Goal: Task Accomplishment & Management: Manage account settings

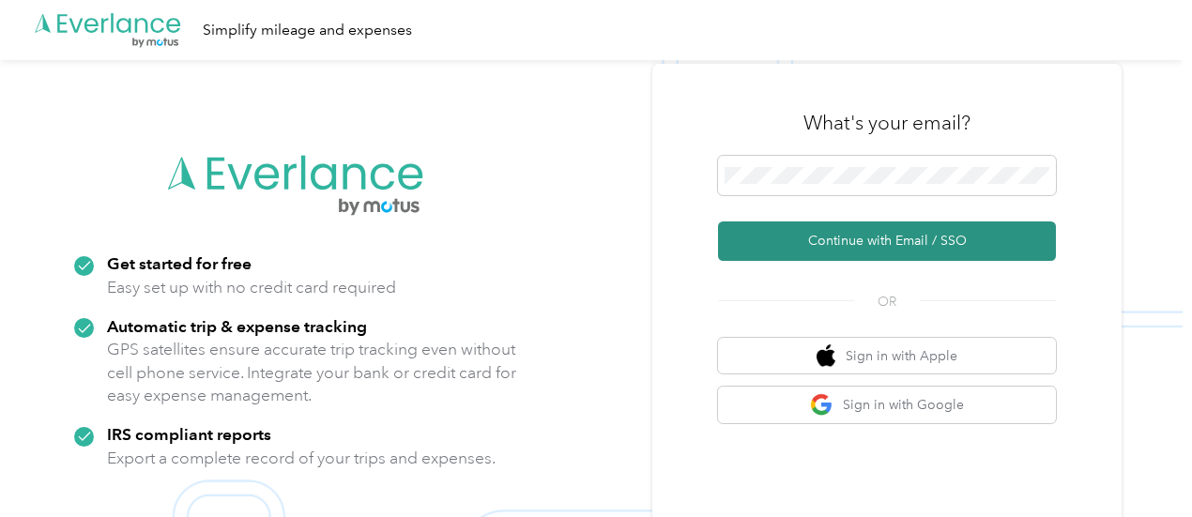
click at [865, 235] on button "Continue with Email / SSO" at bounding box center [887, 241] width 338 height 39
click at [930, 243] on button "Continue with Email / SSO" at bounding box center [887, 241] width 338 height 39
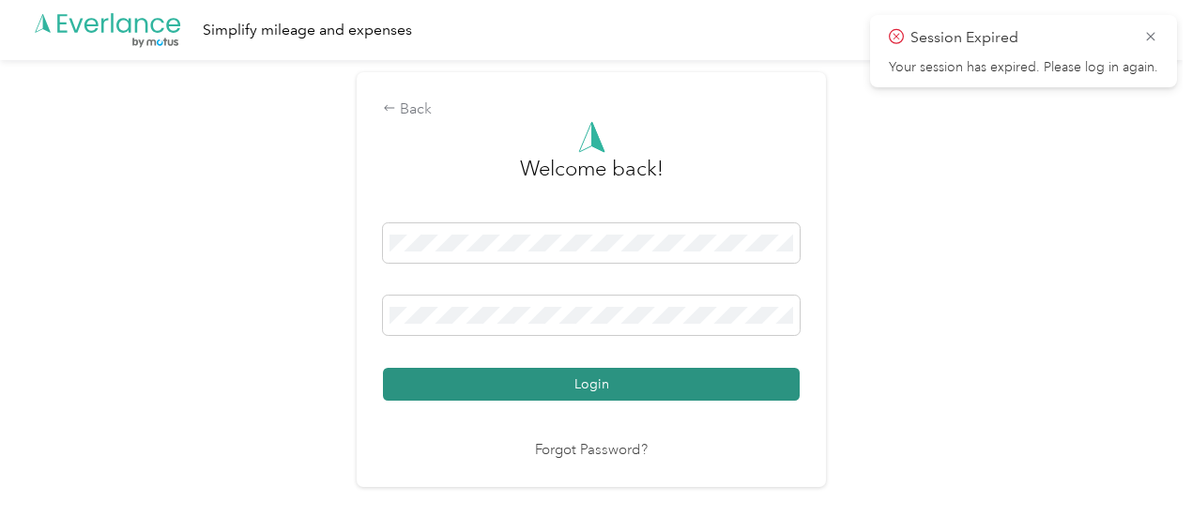
click at [600, 391] on button "Login" at bounding box center [591, 384] width 417 height 33
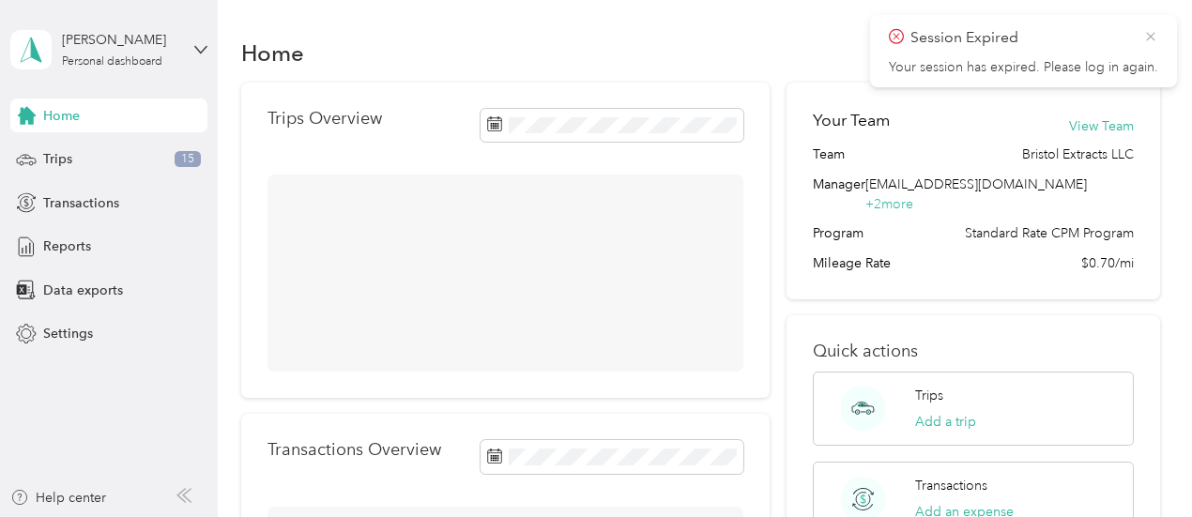
click at [1156, 35] on icon at bounding box center [1150, 36] width 15 height 17
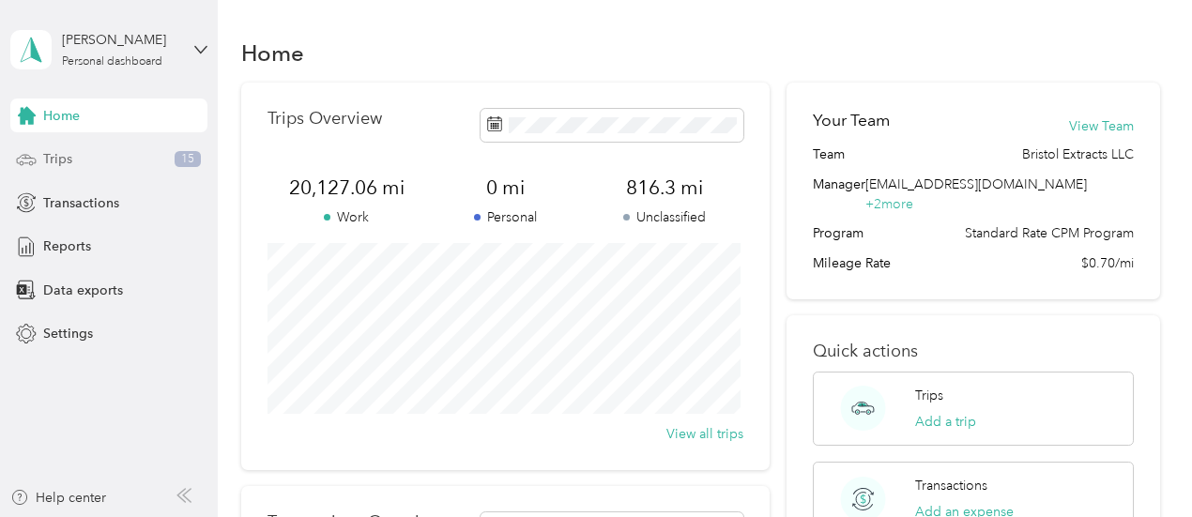
click at [72, 158] on div "Trips 15" at bounding box center [108, 160] width 197 height 34
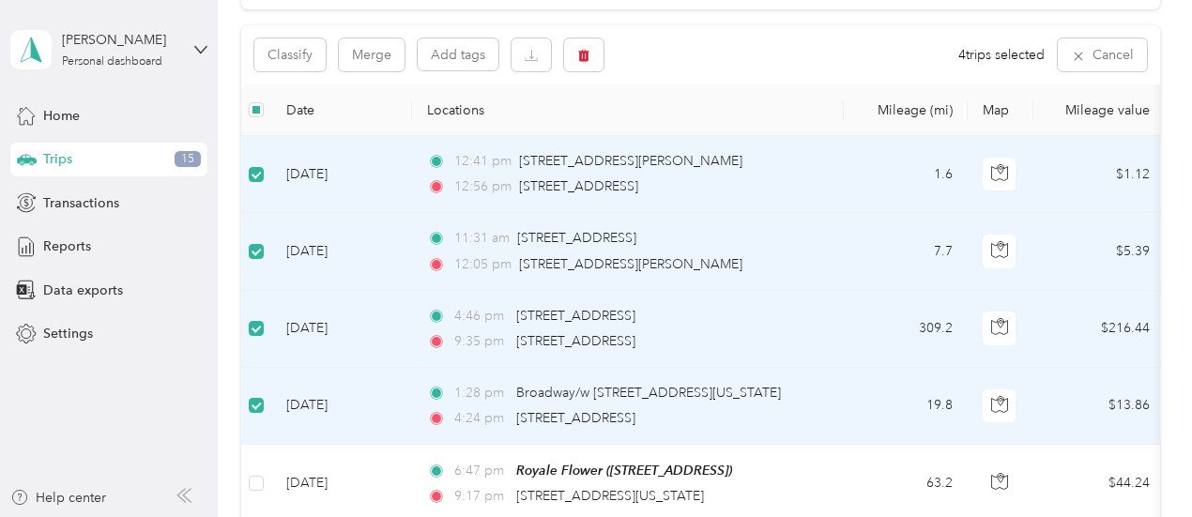
scroll to position [161, 0]
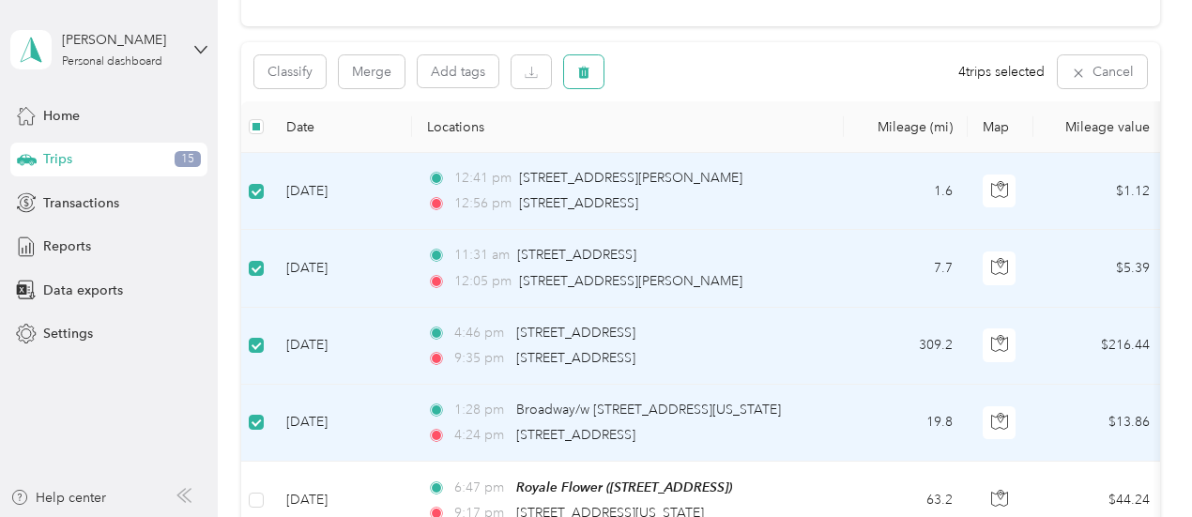
click at [578, 80] on button "button" at bounding box center [583, 71] width 39 height 33
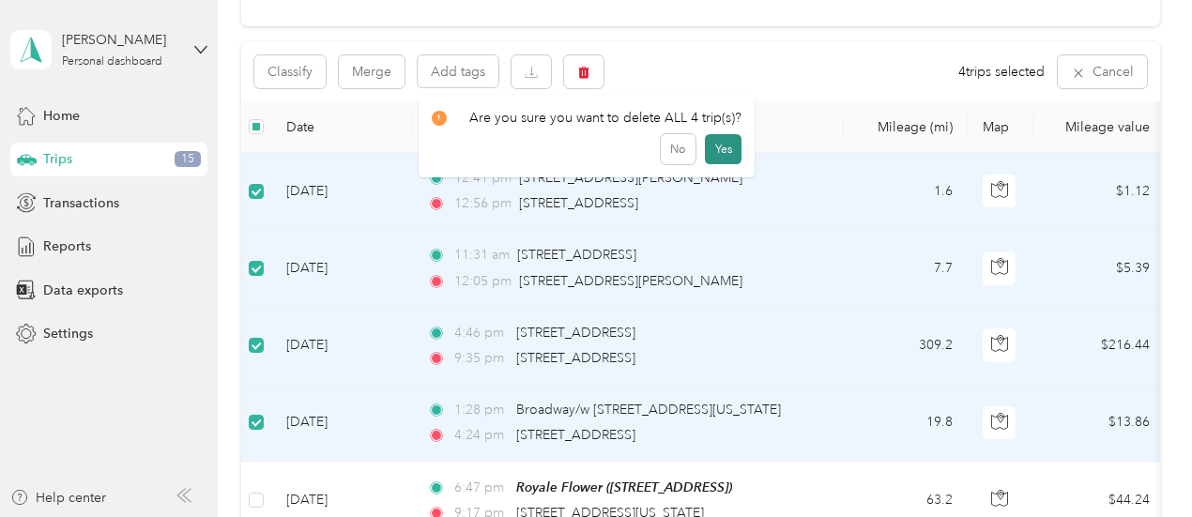
click at [712, 150] on button "Yes" at bounding box center [723, 149] width 37 height 30
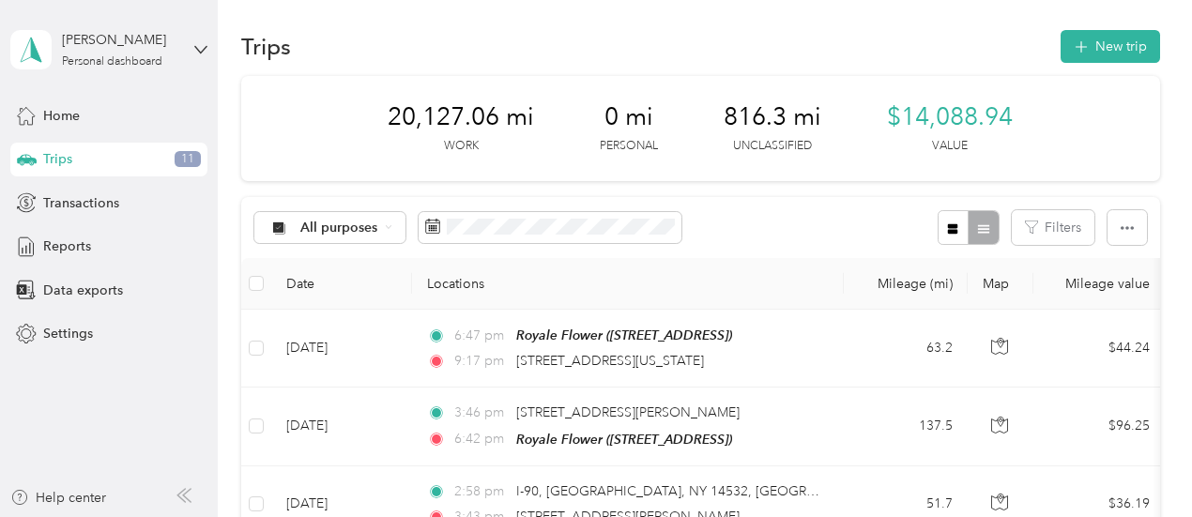
scroll to position [0, 0]
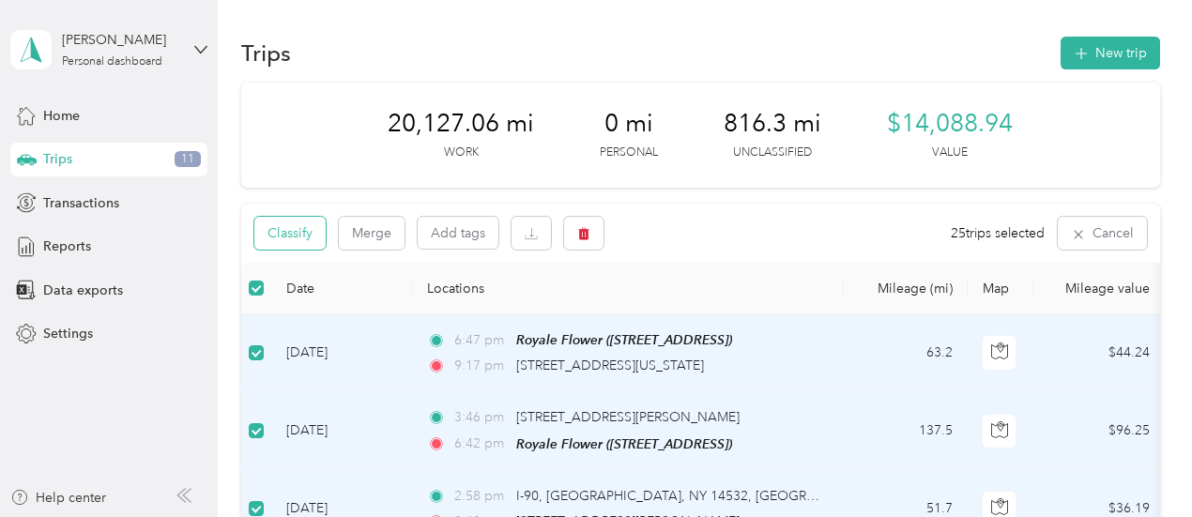
click at [280, 243] on button "Classify" at bounding box center [289, 233] width 71 height 33
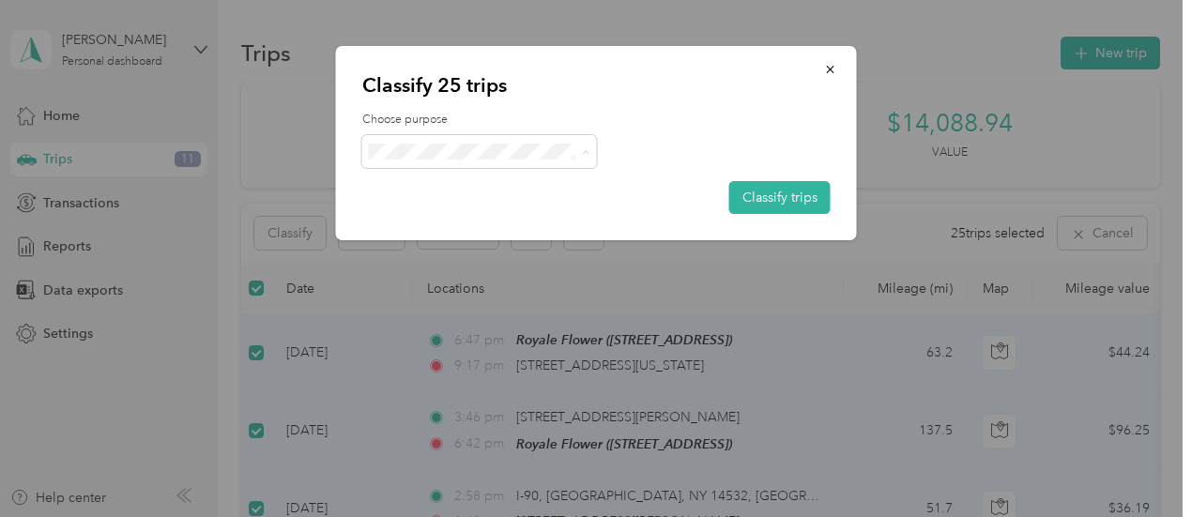
click at [509, 180] on span "Bristol Extracts LLC" at bounding box center [495, 186] width 175 height 20
click at [730, 190] on button "Classify trips" at bounding box center [779, 197] width 101 height 33
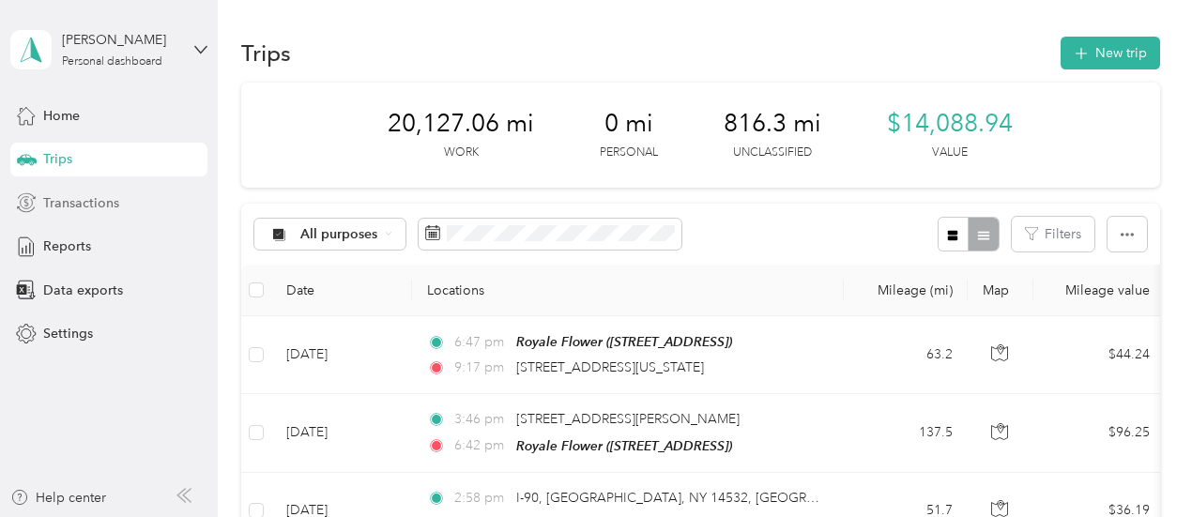
click at [136, 203] on div "Transactions" at bounding box center [108, 203] width 197 height 34
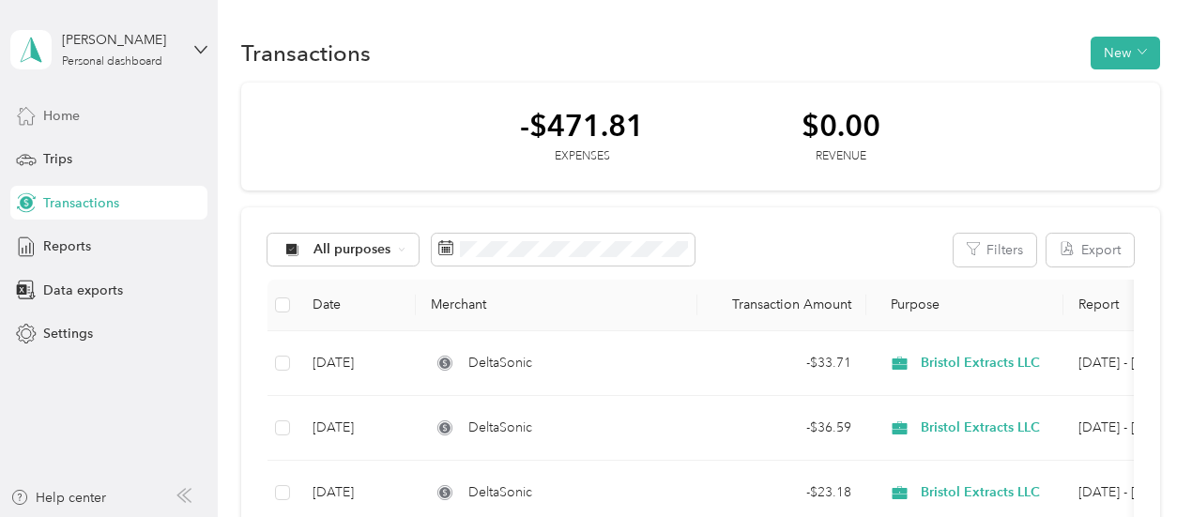
click at [48, 125] on span "Home" at bounding box center [61, 116] width 37 height 20
